Goal: Communication & Community: Answer question/provide support

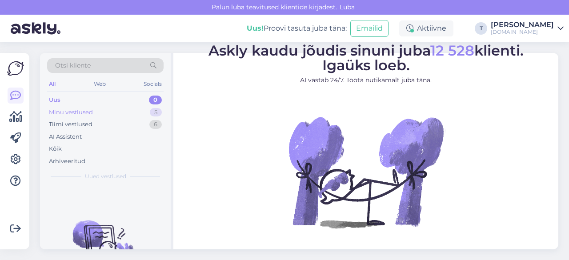
click at [102, 115] on div "Minu vestlused 5" at bounding box center [105, 112] width 116 height 12
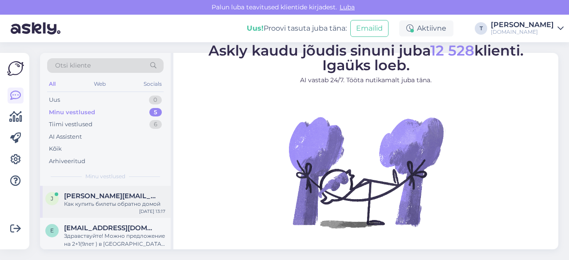
click at [105, 199] on span "[PERSON_NAME][EMAIL_ADDRESS][DOMAIN_NAME]" at bounding box center [110, 196] width 92 height 8
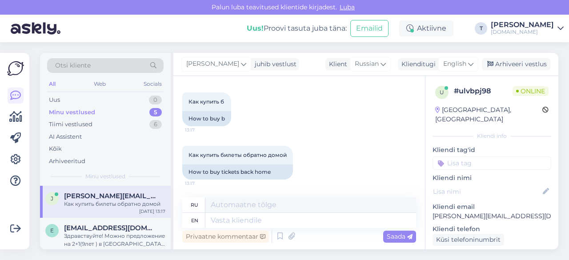
scroll to position [7488, 0]
click at [242, 222] on textarea at bounding box center [310, 220] width 211 height 15
click at [236, 207] on textarea at bounding box center [310, 204] width 211 height 15
click at [466, 59] on div "English" at bounding box center [458, 64] width 40 height 14
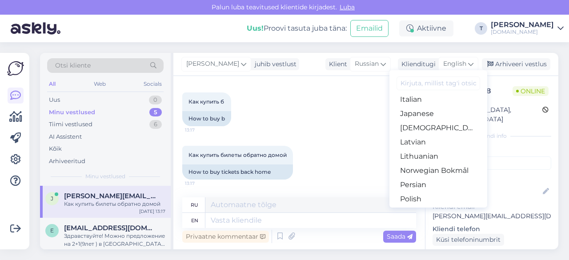
scroll to position [267, 0]
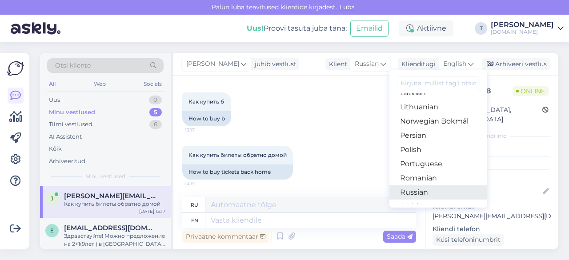
click at [421, 188] on link "Russian" at bounding box center [438, 192] width 98 height 14
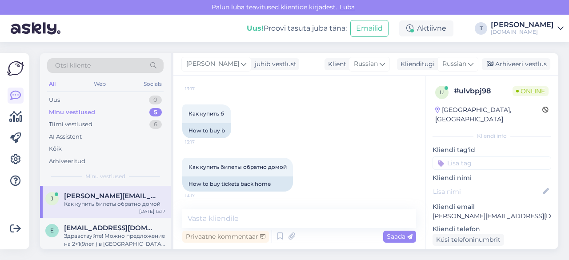
scroll to position [7476, 0]
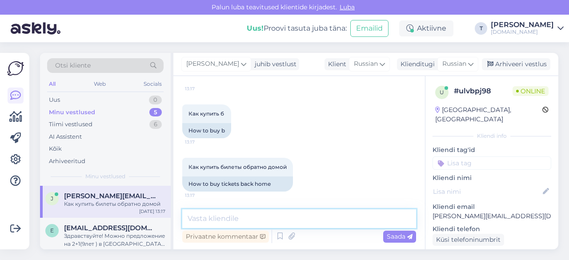
click at [318, 219] on textarea at bounding box center [299, 218] width 234 height 19
type textarea "d"
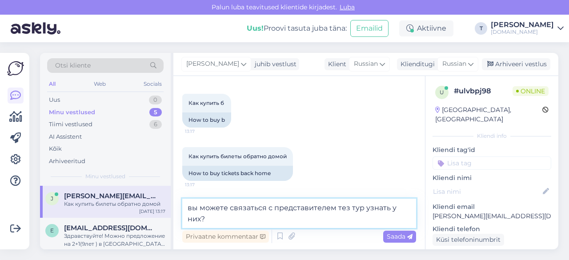
type textarea "вы можете связаться с представителем тез тур узнать у них?"
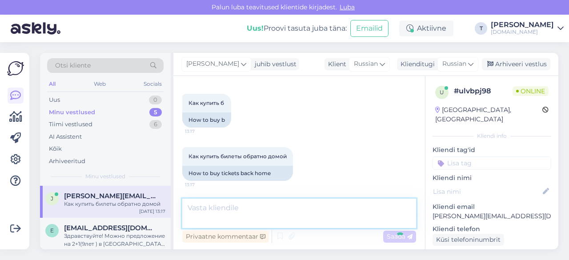
scroll to position [7522, 0]
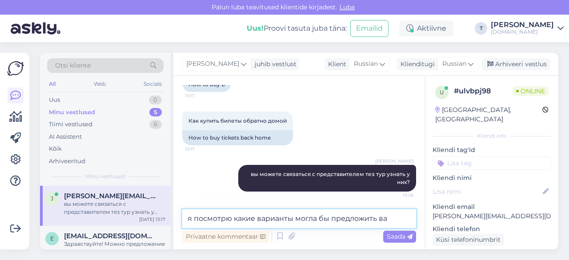
type textarea "я посмотрю какие варианты могла бы предложить вам"
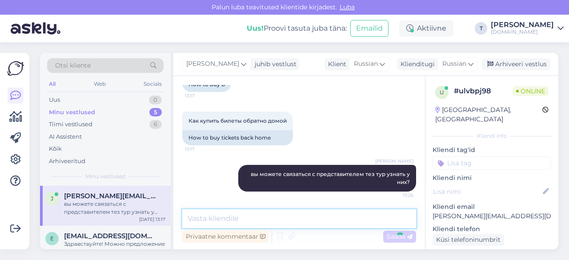
scroll to position [7560, 0]
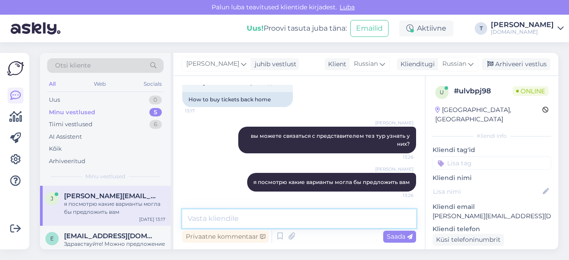
click at [294, 216] on textarea at bounding box center [299, 218] width 234 height 19
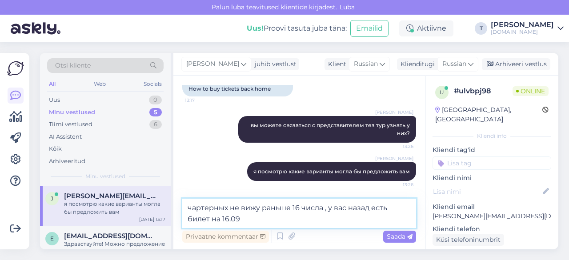
type textarea "чартерных не вижу раньше 16 числа , у вас назад есть билет на 16.09"
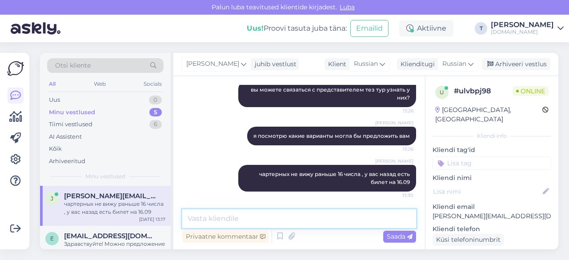
scroll to position [7606, 0]
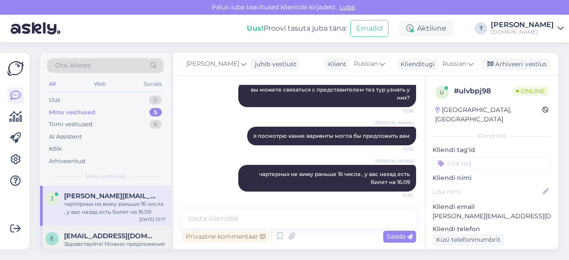
click at [110, 244] on div "Здравствуйте! Можно предложение на 2+1(9лет ) в [GEOGRAPHIC_DATA]; дата вылета …" at bounding box center [114, 248] width 101 height 16
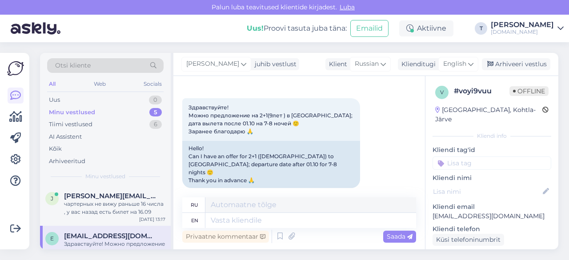
scroll to position [44, 0]
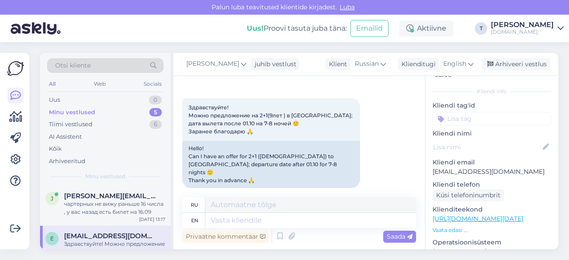
click at [461, 226] on p "Vaata edasi ..." at bounding box center [492, 230] width 119 height 8
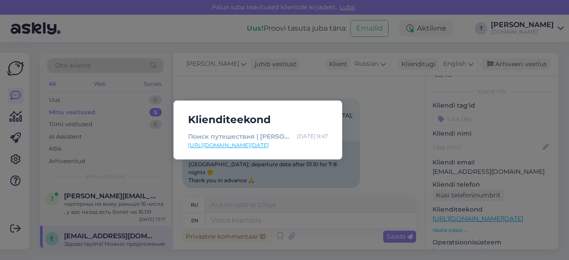
click at [294, 215] on div "Klienditeekond Поиск путешествия | Tuusik [DATE] 9:47 [URL][DOMAIN_NAME][DATE]" at bounding box center [284, 130] width 569 height 260
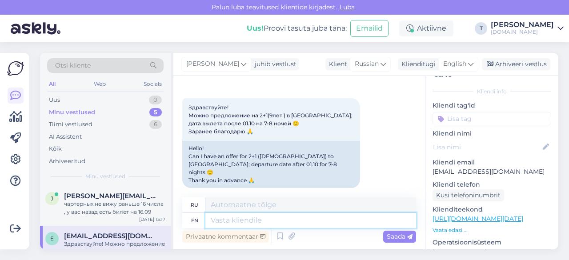
click at [295, 219] on textarea at bounding box center [310, 220] width 211 height 15
type textarea "L"
type textarea "Добрый де"
type textarea "Добрый"
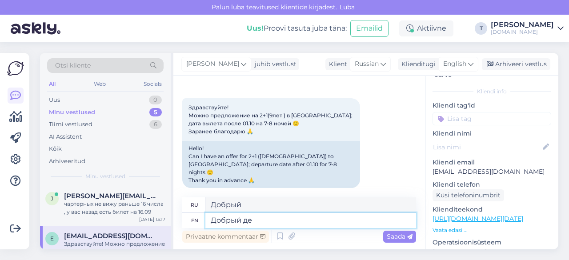
type textarea "Добрый ден"
type textarea "Добрый де"
type textarea "Добрый день"
type textarea "Добрый день скажите к"
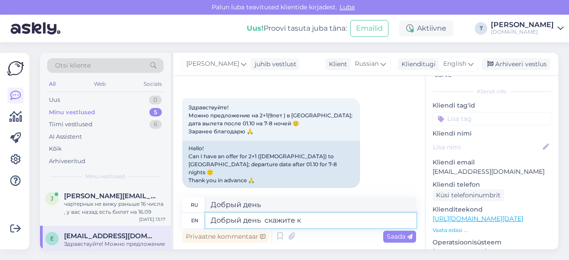
type textarea "Добрый день скажите"
type textarea "Добрый день скажите какие о"
type textarea "Добрый день скажите какие"
type textarea "Добрый день скажите какие отели ва"
type textarea "Добрый день скажите какие отели"
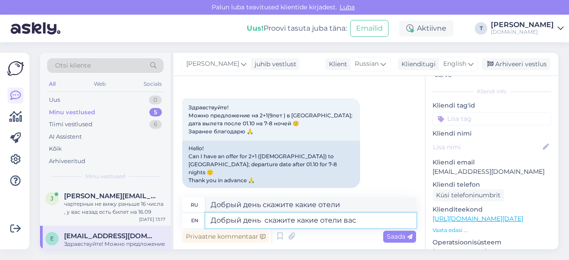
type textarea "Добрый день скажите какие отели вас"
type textarea "Добрый день скажите какие отели вас интересуют ил"
type textarea "Добрый день скажите, какие отели вас интересуют"
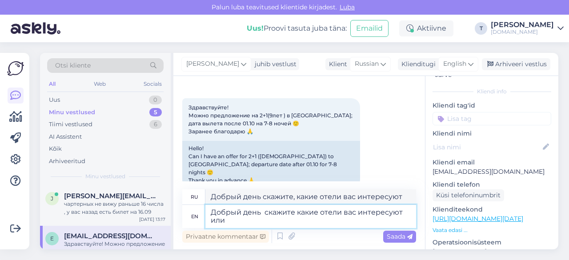
type textarea "Добрый день скажите какие отели вас интересуют или"
type textarea "Добрый день, укажите, какие отели вас интересуют или"
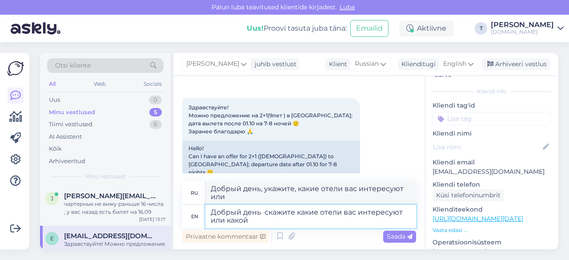
type textarea "Добрый день скажите какие отели вас интересуют или какой б"
type textarea "Добрый день скажите, какие отели вас интересуют или какой"
type textarea "Добрый день скажите какие отели вас интересуют или какой бюджет?"
type textarea "Добрый день скажите, какие отели вас интересуют или какой бюджет?"
type textarea "Добрый день скажите какие отели вас интересуют или какой бюджет?"
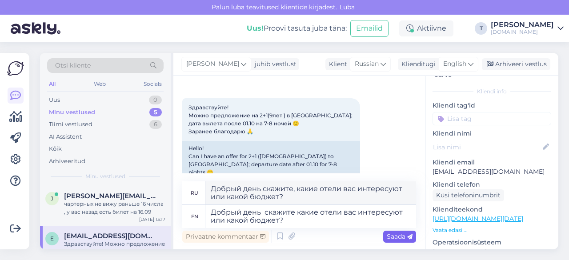
click at [397, 232] on span "Saada" at bounding box center [400, 236] width 26 height 8
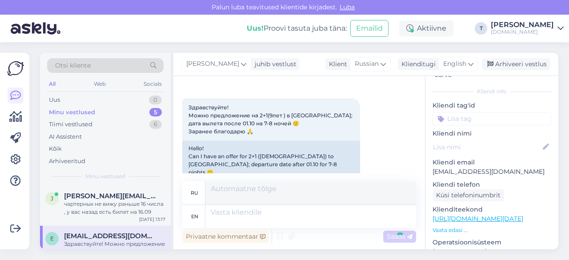
scroll to position [103, 0]
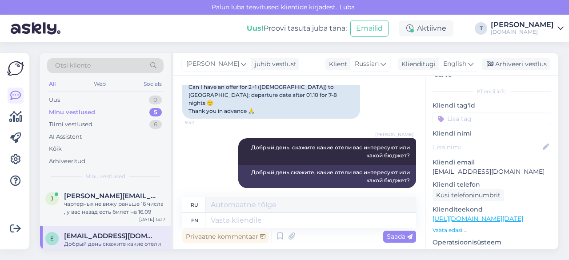
click at [110, 112] on div "Minu vestlused 5" at bounding box center [105, 112] width 116 height 12
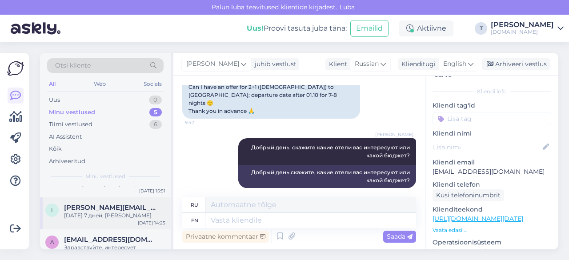
scroll to position [128, 0]
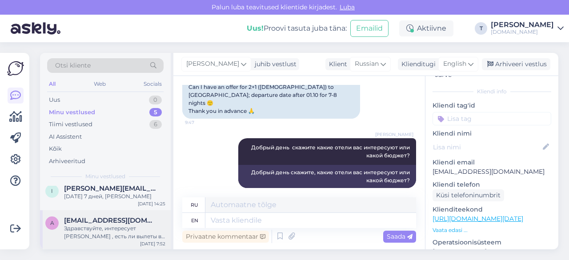
click at [106, 232] on div "Здравствуйте, интересует [PERSON_NAME] , есть ли вылеты в декабре ?" at bounding box center [114, 232] width 101 height 16
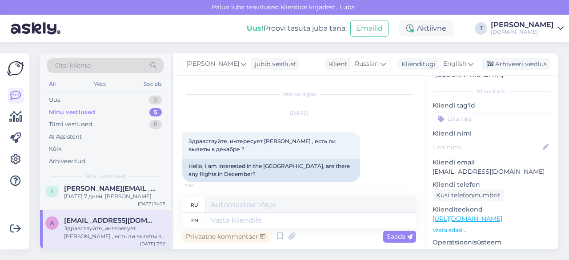
scroll to position [2, 0]
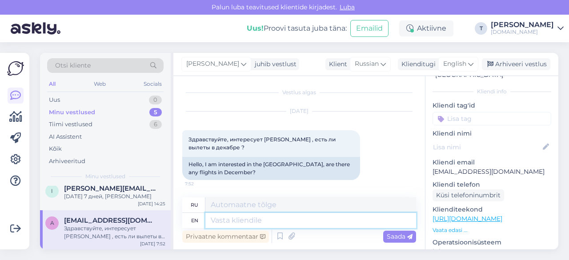
click at [300, 215] on textarea at bounding box center [310, 220] width 211 height 15
click at [462, 62] on span "English" at bounding box center [454, 64] width 23 height 10
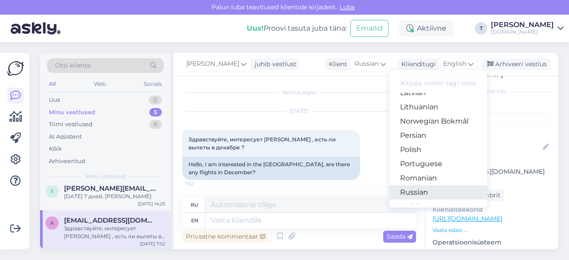
click at [417, 191] on link "Russian" at bounding box center [438, 192] width 98 height 14
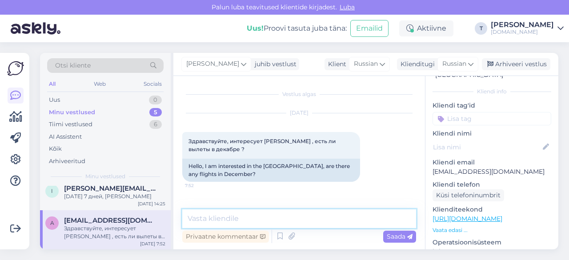
click at [337, 219] on textarea at bounding box center [299, 218] width 234 height 19
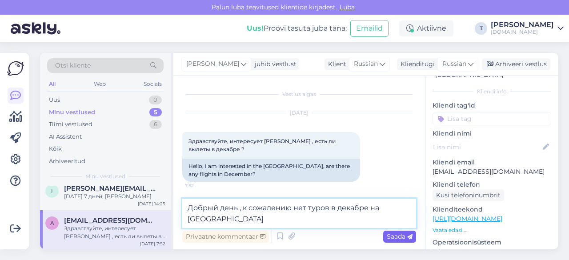
type textarea "Добрый день , к сожалению нет туров в декабре на [GEOGRAPHIC_DATA]"
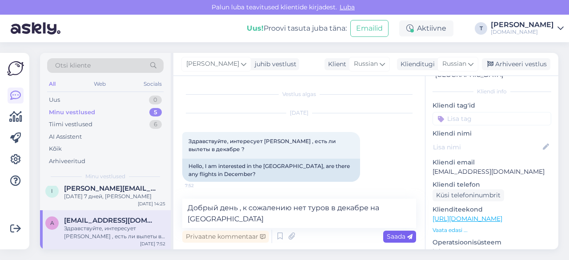
click at [394, 239] on span "Saada" at bounding box center [400, 236] width 26 height 8
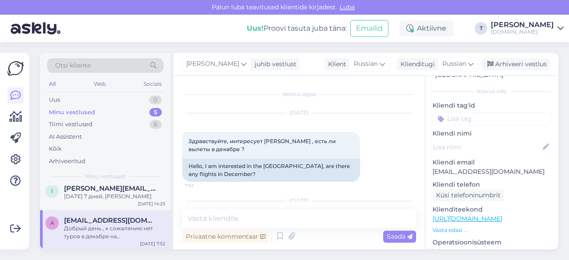
scroll to position [55, 0]
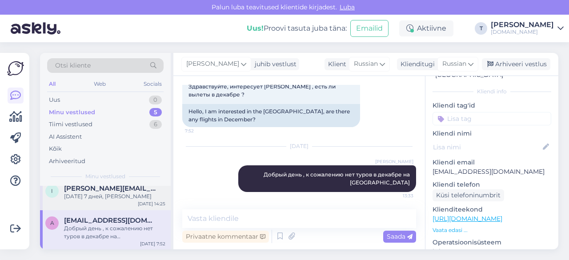
click at [113, 199] on div "[DATE] 7 дней, [PERSON_NAME]" at bounding box center [114, 196] width 101 height 8
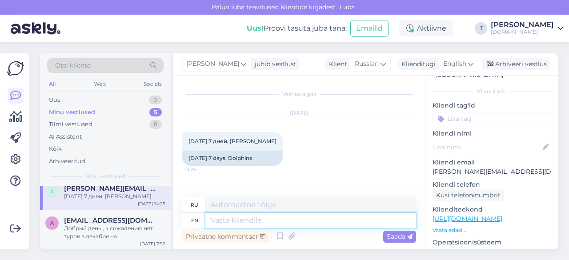
click at [259, 219] on textarea at bounding box center [310, 220] width 211 height 15
type textarea "Добрый"
type textarea "Добрый день у"
type textarea "Добрый день"
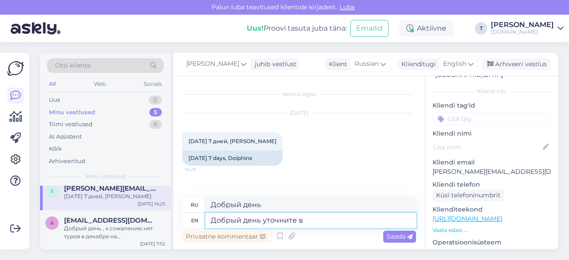
type textarea "Добрый день уточните во"
type textarea "Добрый день уточните"
type textarea "Добрый день уточните вопрос"
type textarea "Добрый день уточните вопрос,"
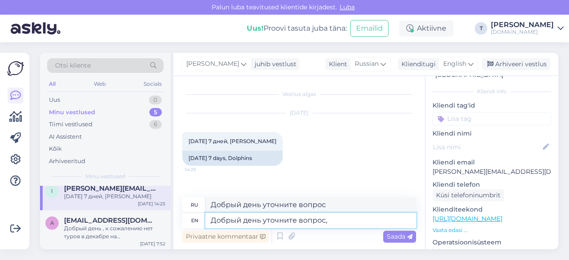
type textarea "Добрый день уточните вопрос,"
type textarea "Добрый день уточните вопрос, сколько ч"
type textarea "Добрый день уточните вопрос, сколько"
type textarea "Добрый день уточните вопрос, сколько человек"
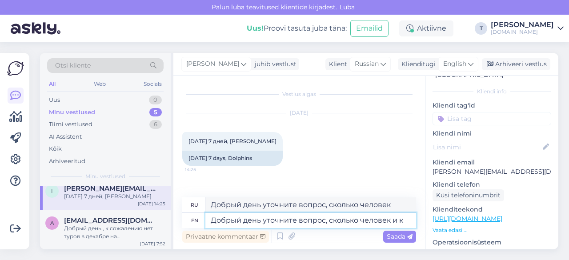
type textarea "Добрый день уточните вопрос, сколько человек и ка"
type textarea "Добрый день уточните вопрос, сколько человек и"
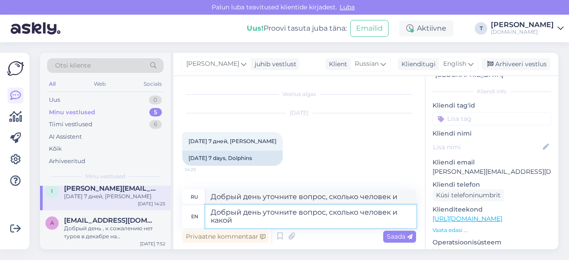
type textarea "Добрый день уточните вопрос, сколько человек и какой и"
type textarea "Добрый день уточните вопрос, сколько человек и какой"
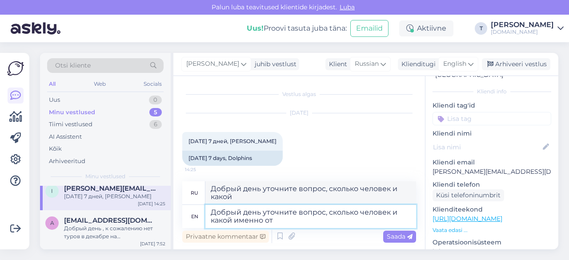
type textarea "Добрый день уточните вопрос, сколько человек и какой именно оте"
type textarea "Добрый день уточните вопрос, сколько человек и какой именно"
type textarea "Добрый день уточните вопрос, сколько человек и какой именно отель"
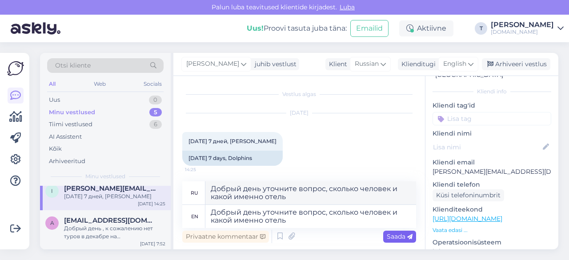
click at [401, 240] on span "Saada" at bounding box center [400, 236] width 26 height 8
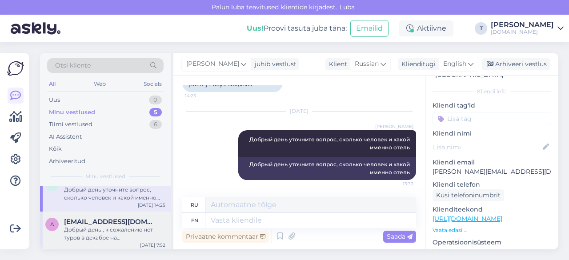
scroll to position [136, 0]
click at [123, 219] on span "[EMAIL_ADDRESS][DOMAIN_NAME]" at bounding box center [110, 220] width 92 height 8
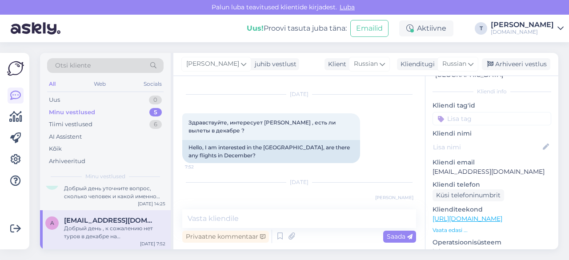
scroll to position [55, 0]
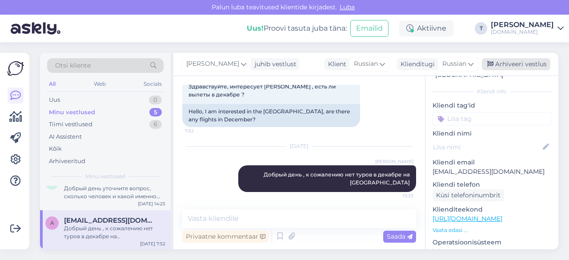
click at [509, 63] on div "Arhiveeri vestlus" at bounding box center [516, 64] width 68 height 12
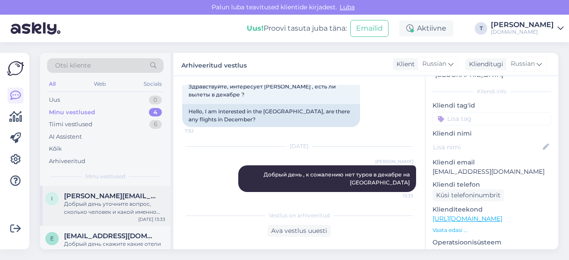
click at [110, 210] on div "Добрый день уточните вопрос, сколько человек и какой именно отель" at bounding box center [114, 208] width 101 height 16
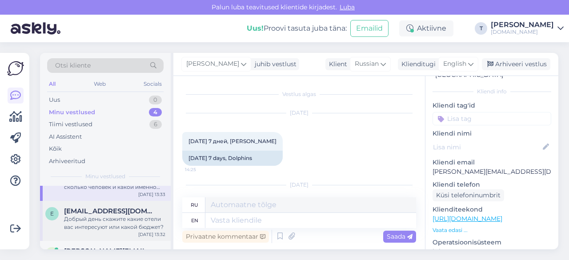
scroll to position [44, 0]
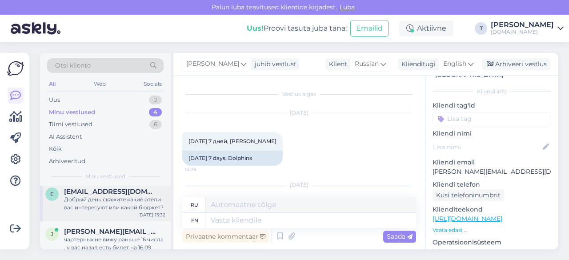
click at [107, 207] on div "Добрый день скажите какие отели вас интересуют или какой бюджет?" at bounding box center [114, 204] width 101 height 16
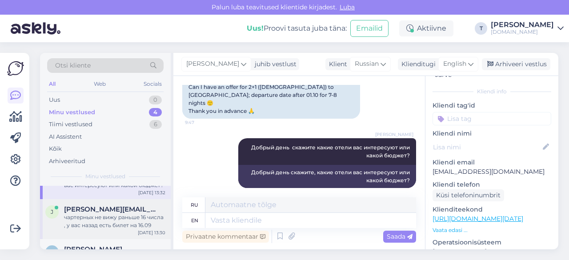
scroll to position [96, 0]
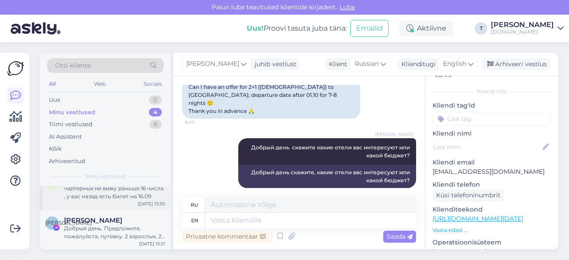
click at [114, 198] on div "чартерных не вижу раньше 16 числа , у вас назад есть билет на 16.09" at bounding box center [114, 192] width 101 height 16
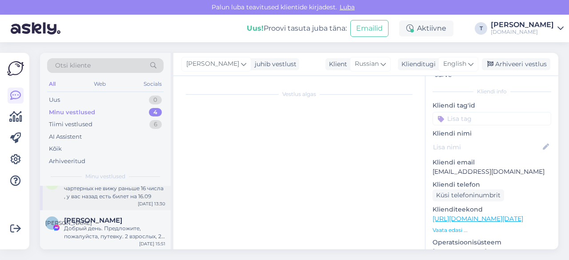
scroll to position [7389, 0]
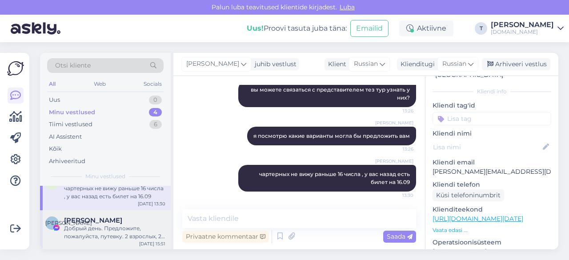
click at [121, 232] on div "Добрый день. Предложите, пожалуйста, путевку. 2 взрослых, 2 ребенка 3 и 11 лет,…" at bounding box center [114, 232] width 101 height 16
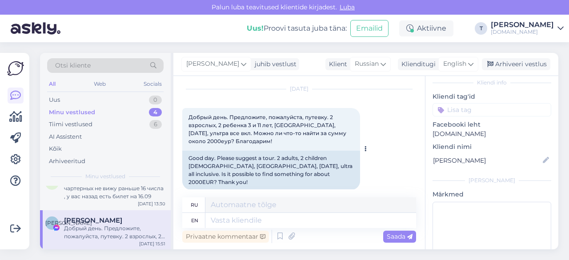
scroll to position [26, 0]
click at [459, 63] on span "English" at bounding box center [454, 64] width 23 height 10
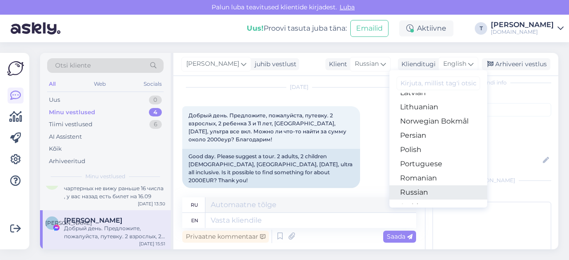
click at [422, 189] on link "Russian" at bounding box center [438, 192] width 98 height 14
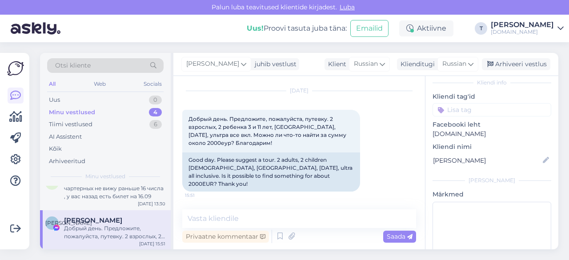
scroll to position [14, 0]
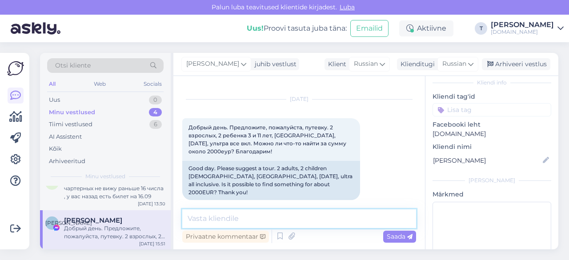
click at [337, 219] on textarea at bounding box center [299, 218] width 234 height 19
type textarea "Добрый день пришлите вашу почту электронную"
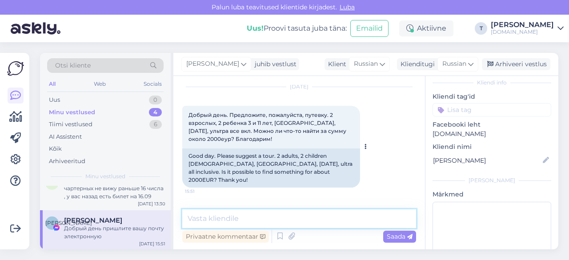
scroll to position [88, 0]
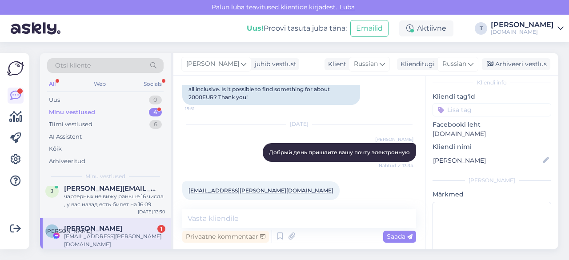
click at [127, 234] on div "[EMAIL_ADDRESS][PERSON_NAME][DOMAIN_NAME]" at bounding box center [114, 240] width 101 height 16
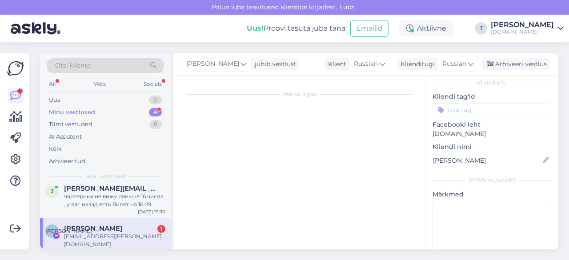
scroll to position [0, 0]
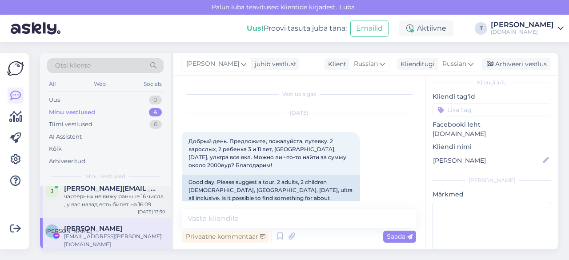
click at [128, 201] on div "чартерных не вижу раньше 16 числа , у вас назад есть билет на 16.09" at bounding box center [114, 200] width 101 height 16
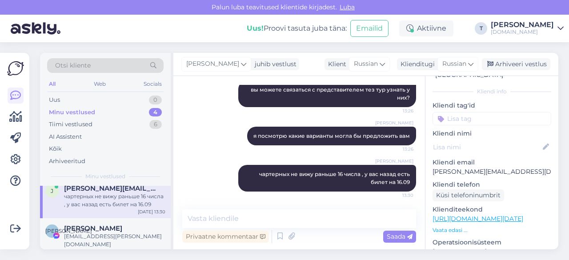
scroll to position [7389, 0]
click at [118, 243] on div "Н [PERSON_NAME] [PERSON_NAME][EMAIL_ADDRESS][DOMAIN_NAME] [DATE] 15:51" at bounding box center [105, 238] width 131 height 40
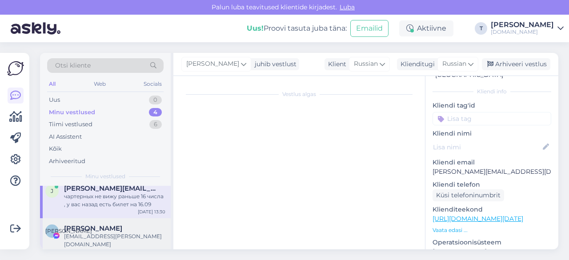
scroll to position [42, 0]
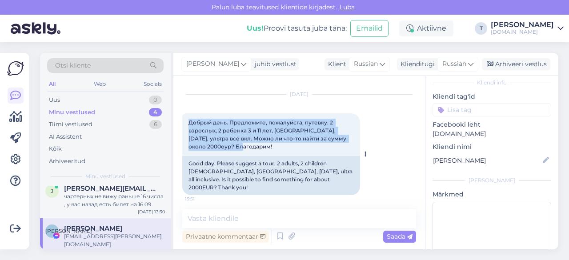
drag, startPoint x: 226, startPoint y: 146, endPoint x: 184, endPoint y: 121, distance: 48.4
click at [184, 121] on div "Добрый день. Предложите, пожалуйста, путевку. 2 взрослых, 2 ребенка 3 и 11 лет,…" at bounding box center [271, 134] width 178 height 43
copy span "Добрый день. Предложите, пожалуйста, путевку. 2 взрослых, 2 ребенка 3 и 11 лет,…"
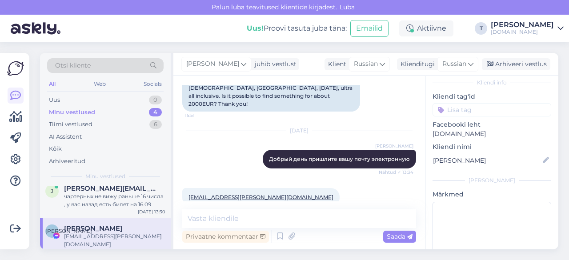
scroll to position [109, 0]
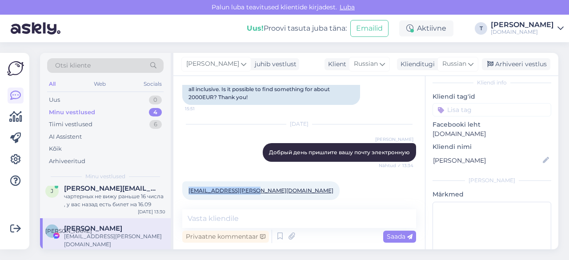
drag, startPoint x: 252, startPoint y: 182, endPoint x: 185, endPoint y: 182, distance: 66.7
click at [185, 182] on div "[EMAIL_ADDRESS][PERSON_NAME][DOMAIN_NAME] 13:35" at bounding box center [260, 190] width 157 height 19
copy link "[EMAIL_ADDRESS][PERSON_NAME][DOMAIN_NAME]"
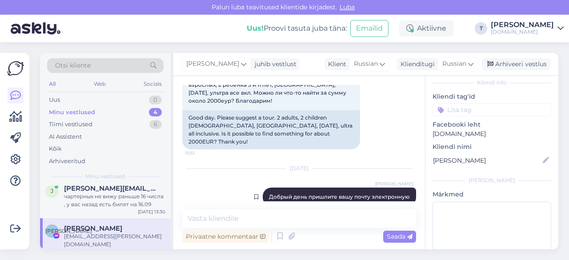
scroll to position [20, 0]
